Goal: Transaction & Acquisition: Purchase product/service

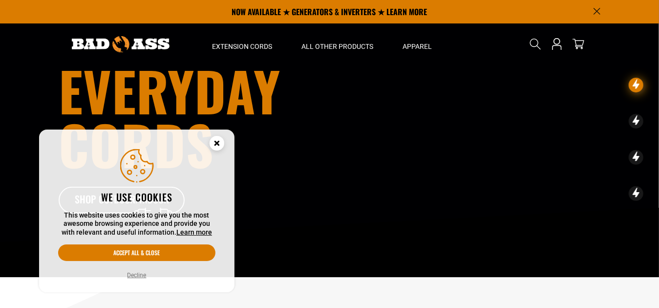
click at [136, 276] on button "Decline" at bounding box center [137, 275] width 25 height 10
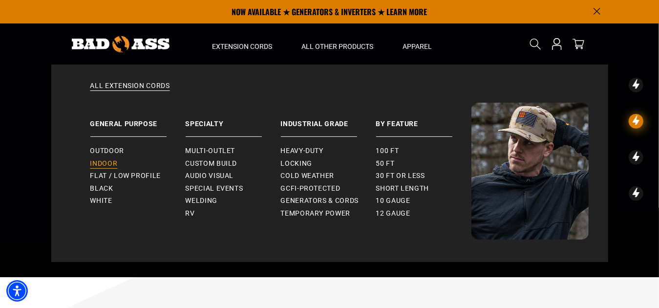
click at [108, 162] on span "Indoor" at bounding box center [103, 163] width 27 height 9
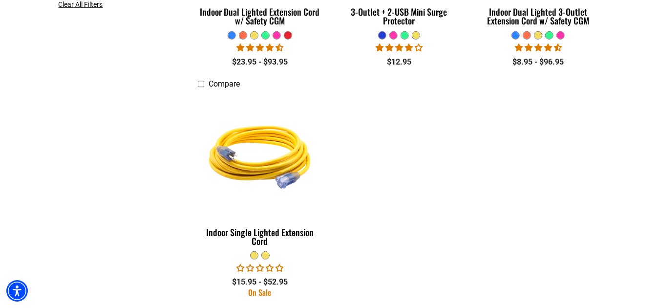
scroll to position [439, 0]
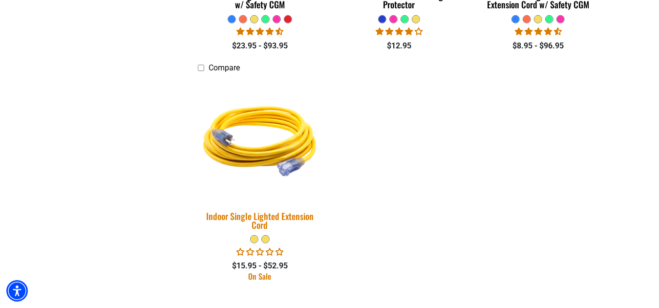
click at [266, 217] on div "Indoor Single Lighted Extension Cord" at bounding box center [260, 220] width 125 height 18
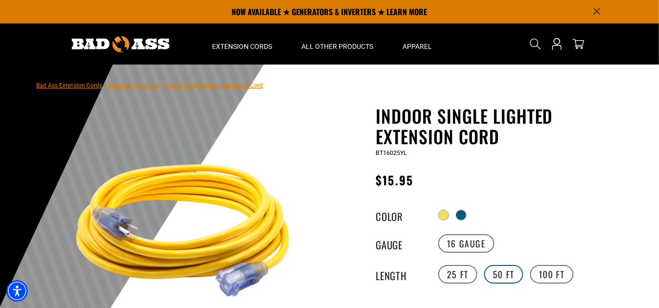
click at [502, 273] on label "50 FT" at bounding box center [503, 274] width 39 height 19
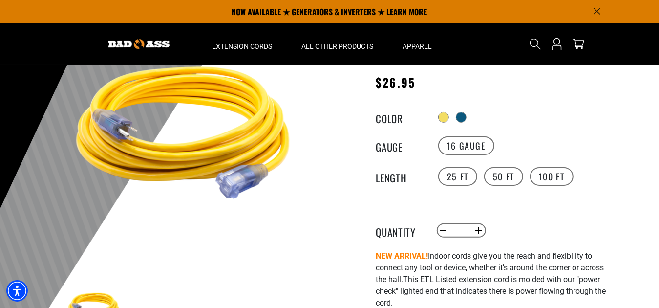
scroll to position [49, 0]
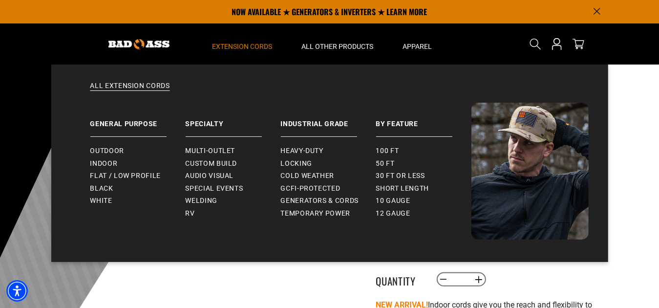
click at [219, 48] on span "Extension Cords" at bounding box center [242, 46] width 60 height 9
click at [111, 162] on span "Indoor" at bounding box center [103, 163] width 27 height 9
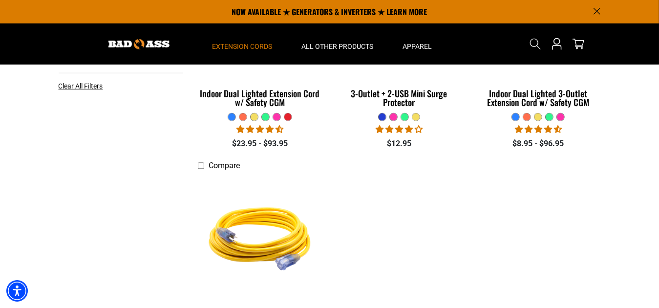
scroll to position [293, 0]
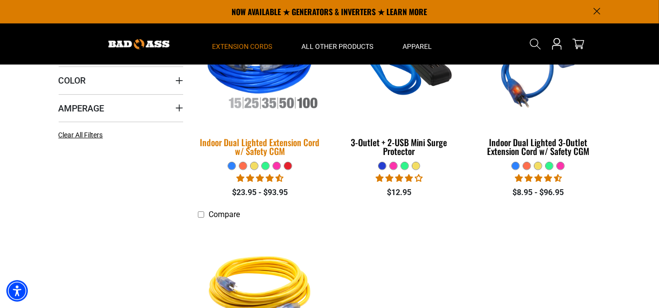
click at [272, 143] on div "Indoor Dual Lighted Extension Cord w/ Safety CGM" at bounding box center [260, 147] width 125 height 18
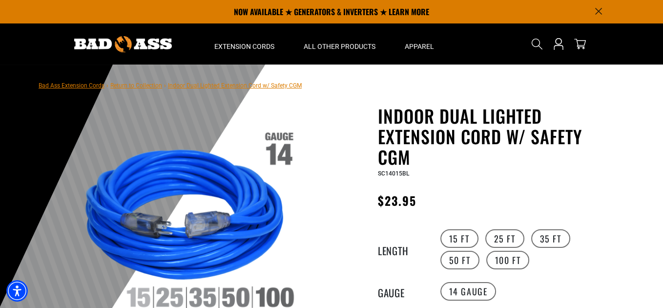
scroll to position [49, 0]
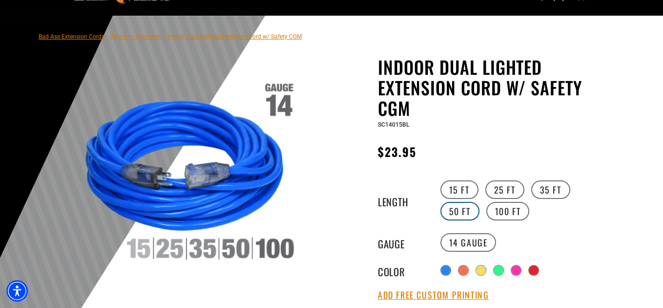
click at [480, 202] on label "50 FT" at bounding box center [459, 211] width 39 height 19
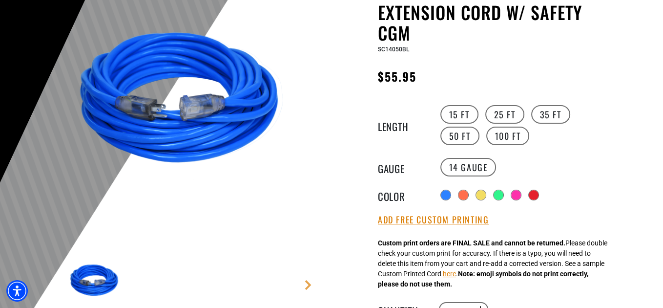
scroll to position [146, 0]
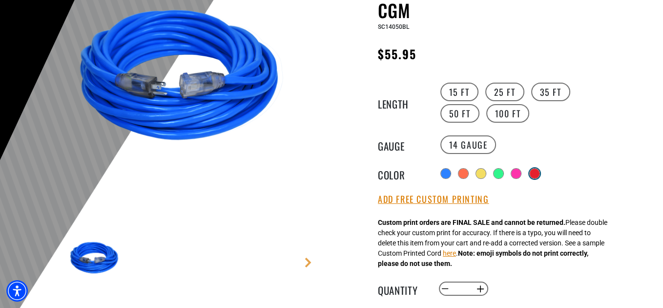
click at [535, 171] on div at bounding box center [535, 173] width 10 height 10
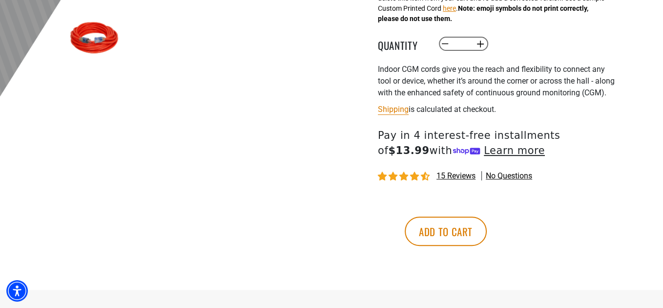
scroll to position [391, 0]
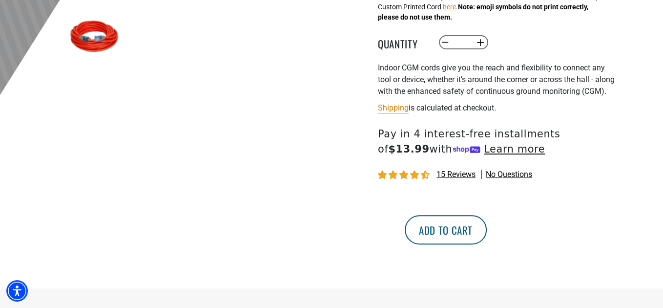
click at [487, 240] on button "Add to cart" at bounding box center [446, 229] width 82 height 29
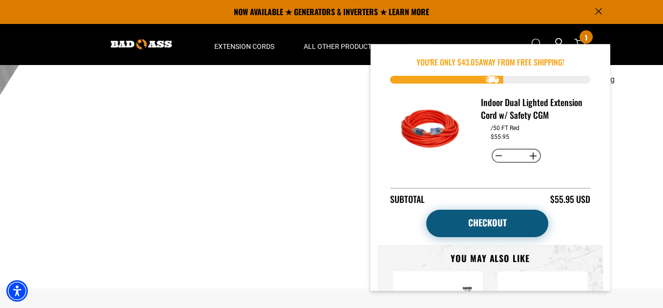
click at [481, 230] on link "Checkout" at bounding box center [487, 222] width 122 height 27
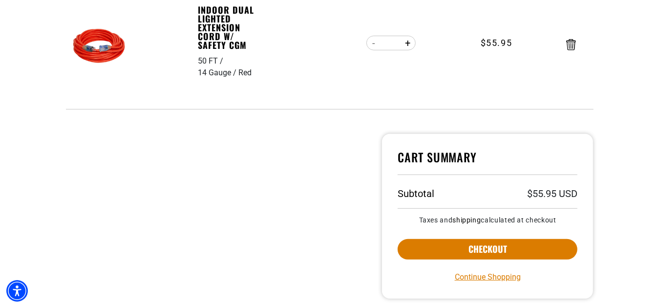
scroll to position [244, 0]
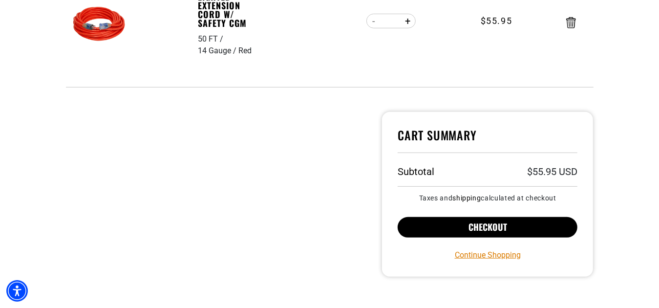
click at [502, 231] on span "FREE SHIPPING" at bounding box center [558, 219] width 187 height 42
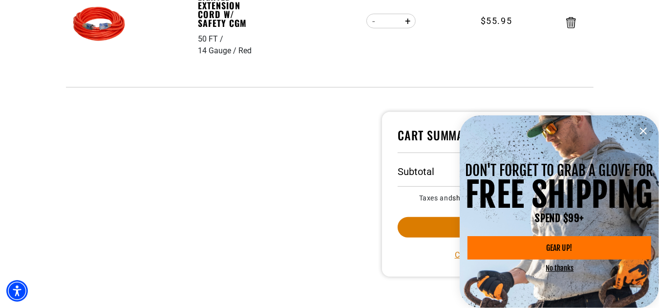
click at [565, 271] on button "No thanks" at bounding box center [560, 267] width 28 height 9
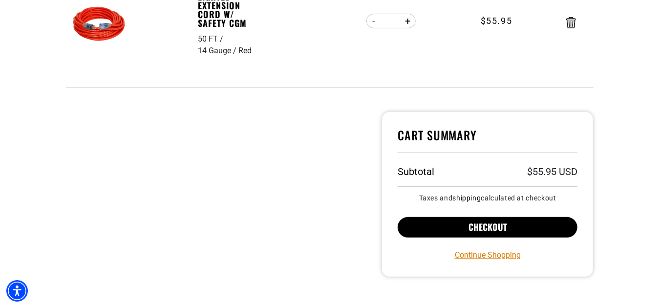
click at [479, 226] on button "Checkout" at bounding box center [488, 227] width 180 height 21
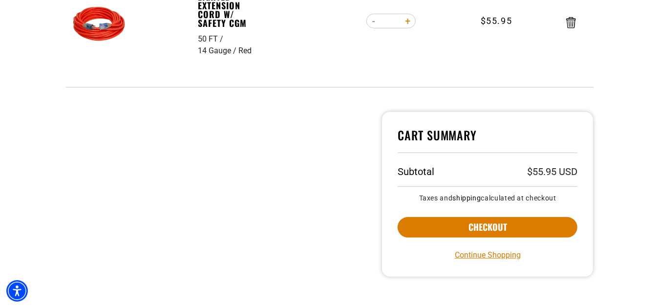
click at [407, 20] on button "Increase quantity for Indoor Dual Lighted Extension Cord w/ Safety CGM" at bounding box center [407, 21] width 15 height 17
type input "*"
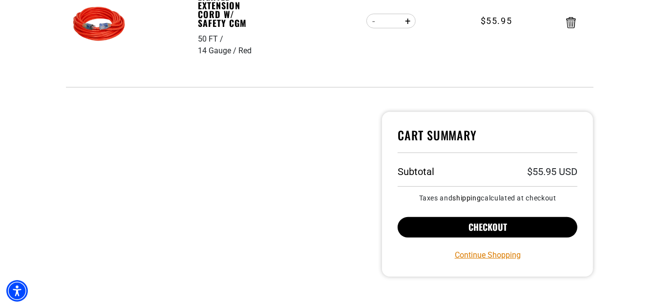
click at [484, 230] on button "Checkout" at bounding box center [488, 227] width 180 height 21
